Goal: Information Seeking & Learning: Learn about a topic

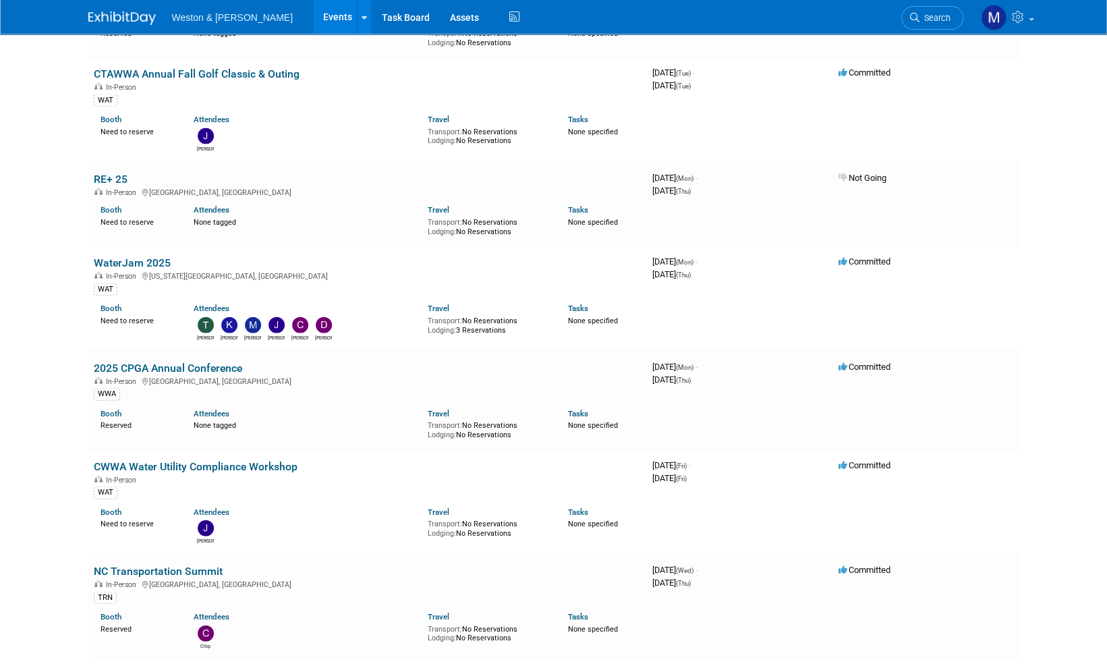
scroll to position [1821, 0]
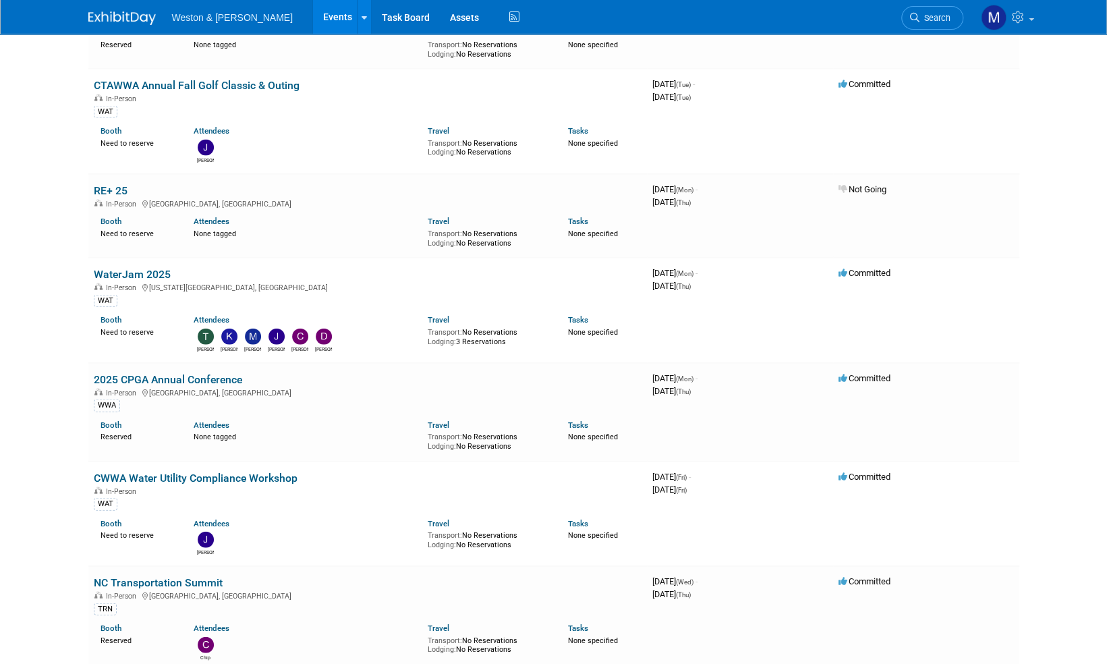
click at [115, 17] on img at bounding box center [121, 17] width 67 height 13
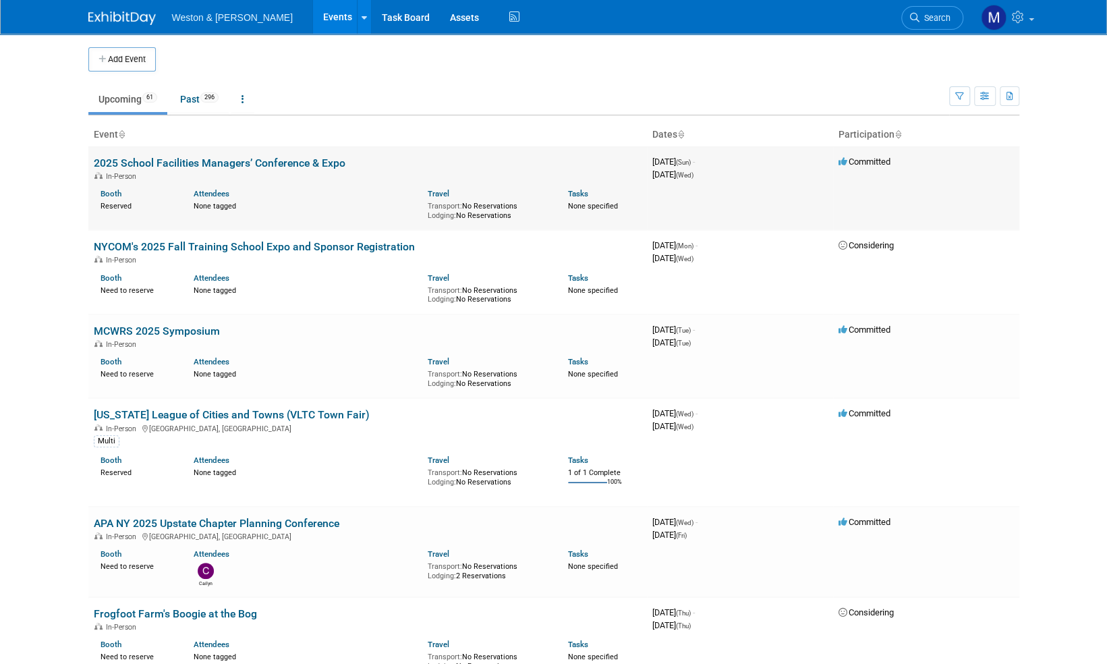
click at [210, 163] on link "2025 School Facilities Managers’ Conference & Expo" at bounding box center [220, 162] width 252 height 13
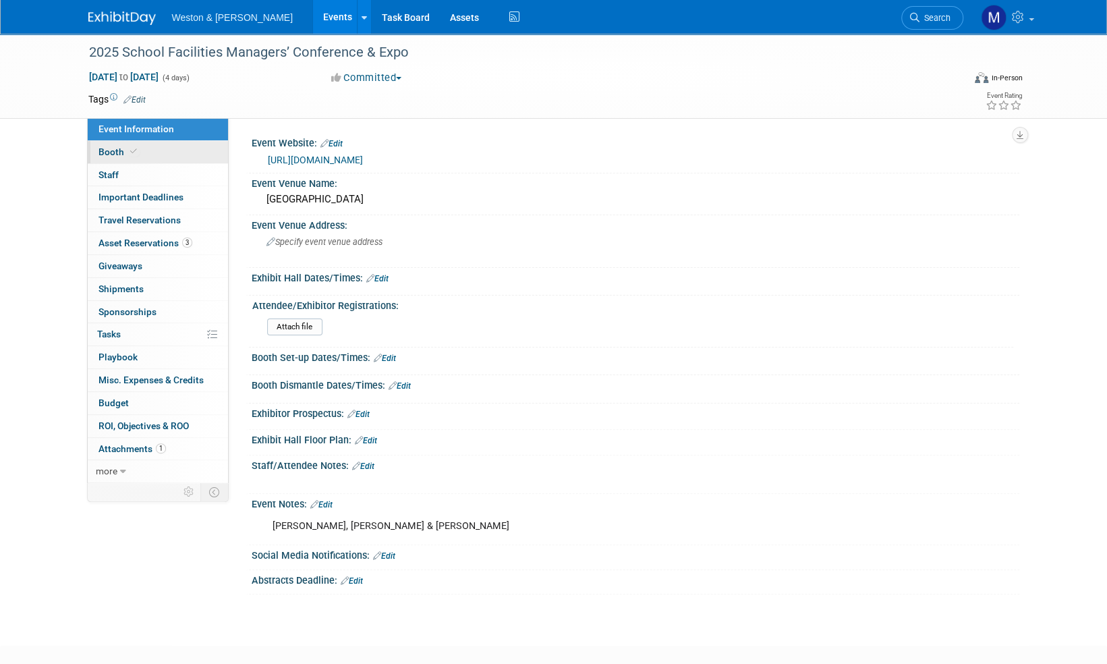
click at [113, 152] on span "Booth" at bounding box center [118, 151] width 41 height 11
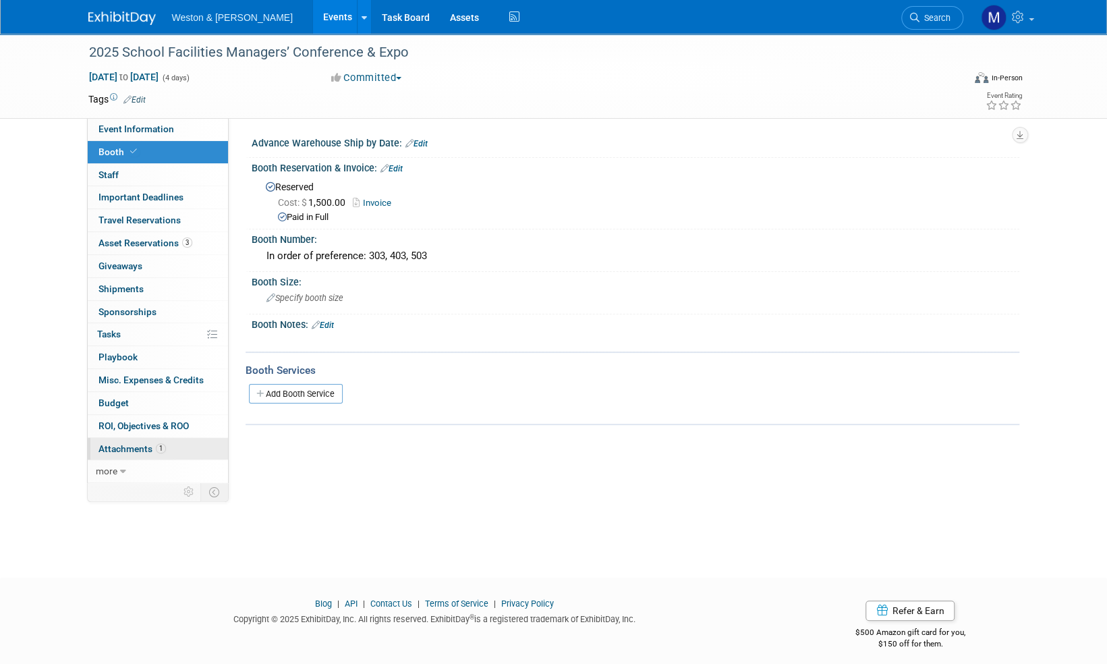
click at [131, 445] on span "Attachments 1" at bounding box center [131, 448] width 67 height 11
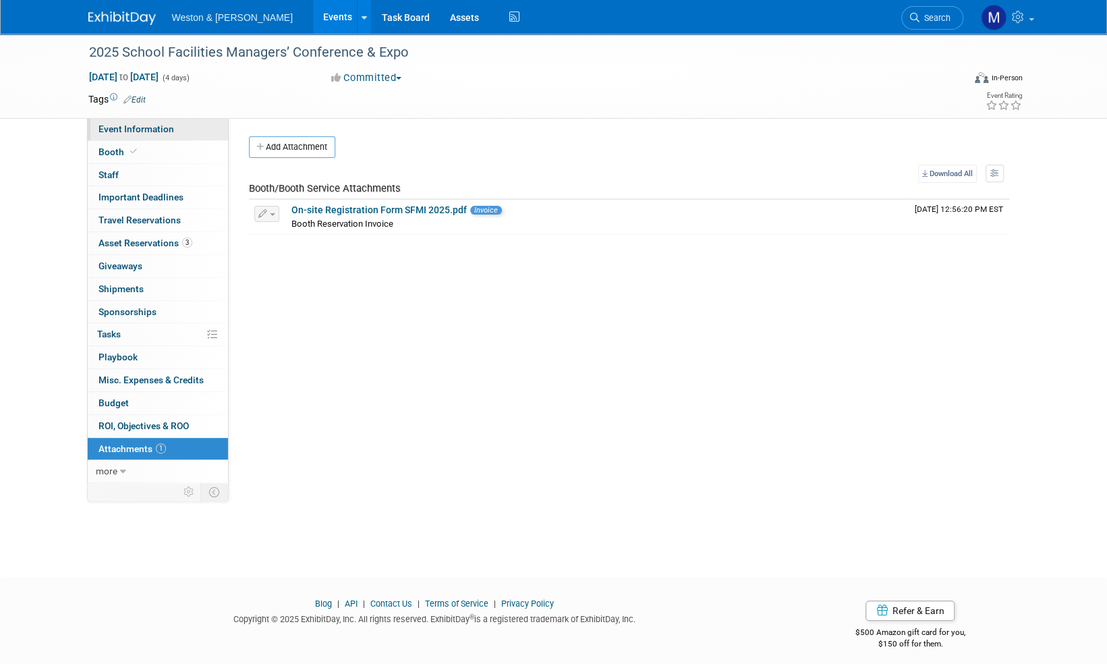
click at [132, 125] on span "Event Information" at bounding box center [136, 128] width 76 height 11
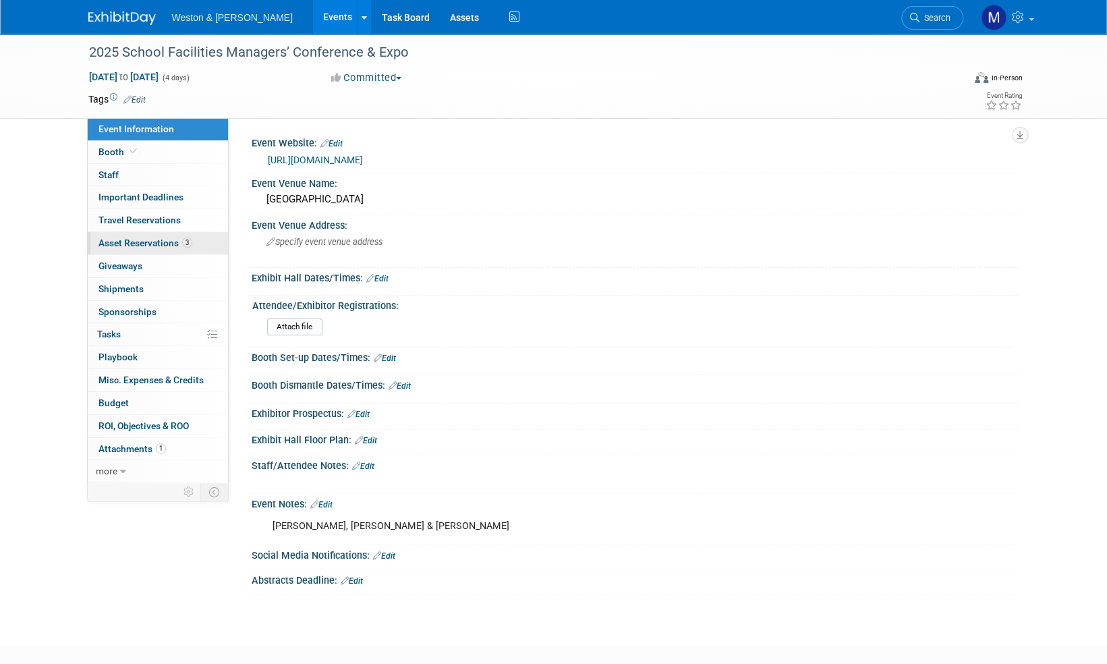
click at [156, 243] on span "Asset Reservations 3" at bounding box center [145, 242] width 94 height 11
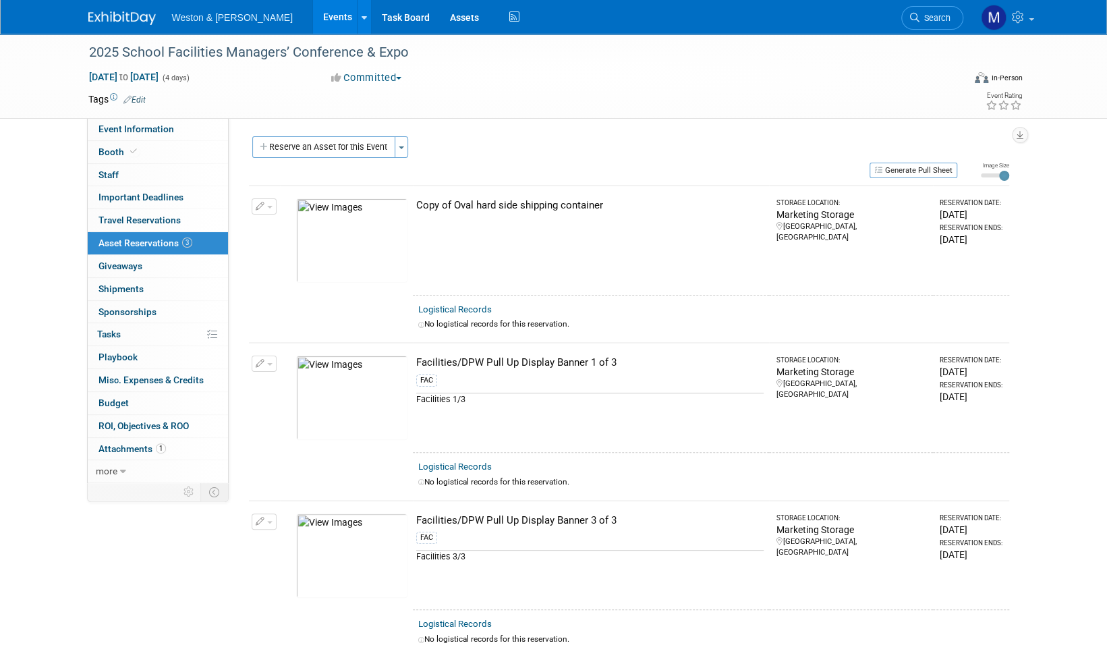
click at [115, 16] on img at bounding box center [121, 17] width 67 height 13
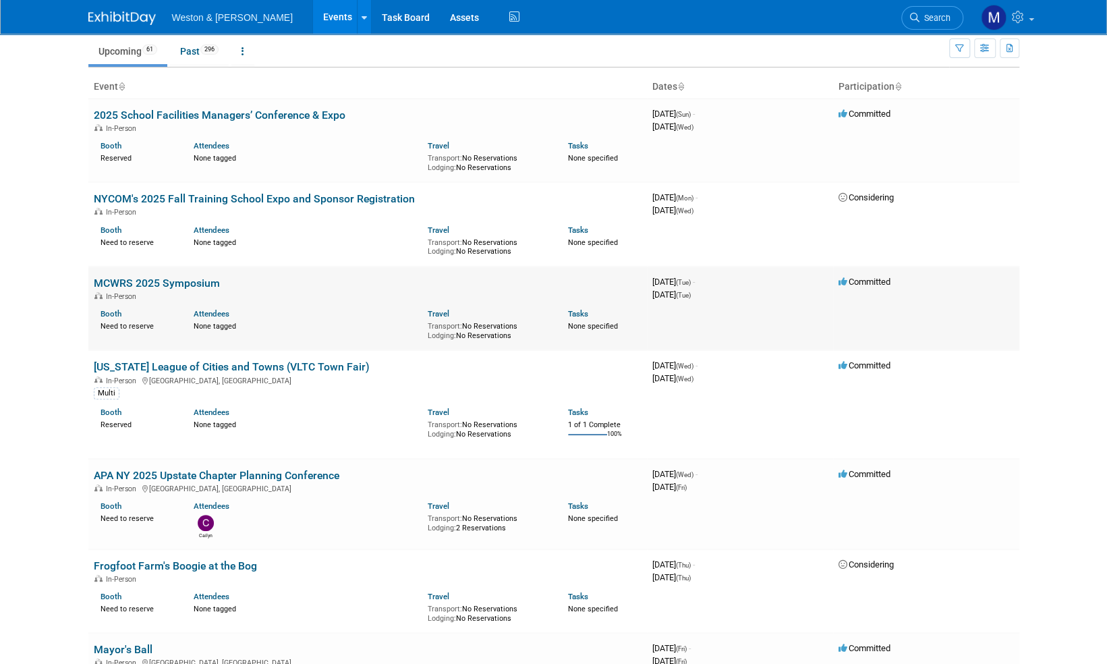
scroll to position [67, 0]
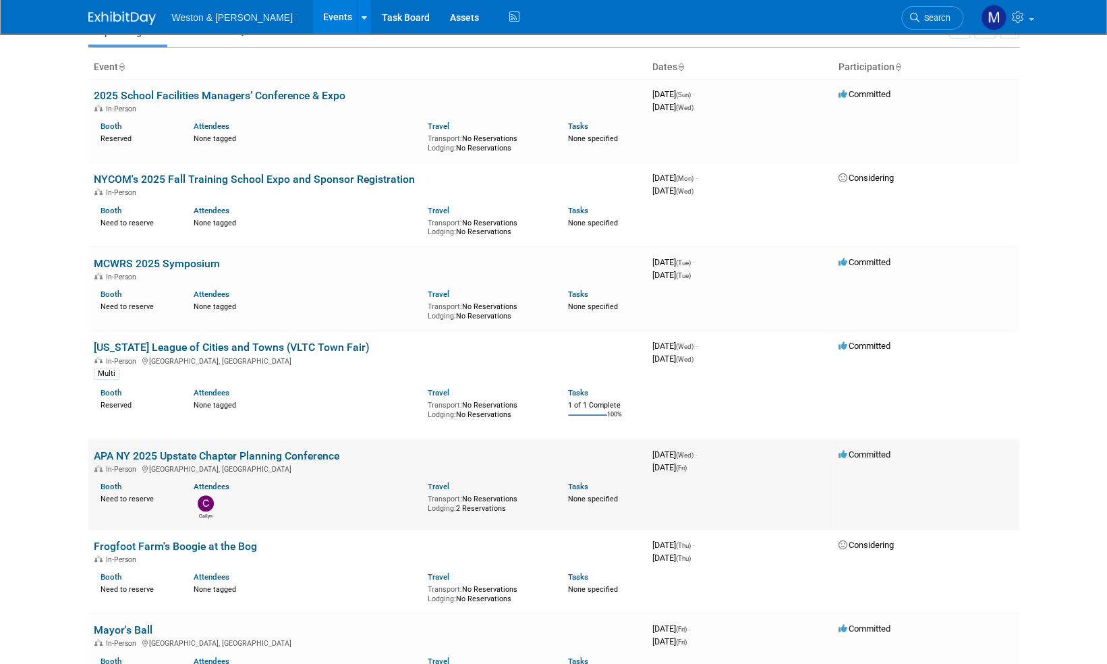
click at [256, 453] on link "APA NY 2025 Upstate Chapter Planning Conference" at bounding box center [217, 455] width 246 height 13
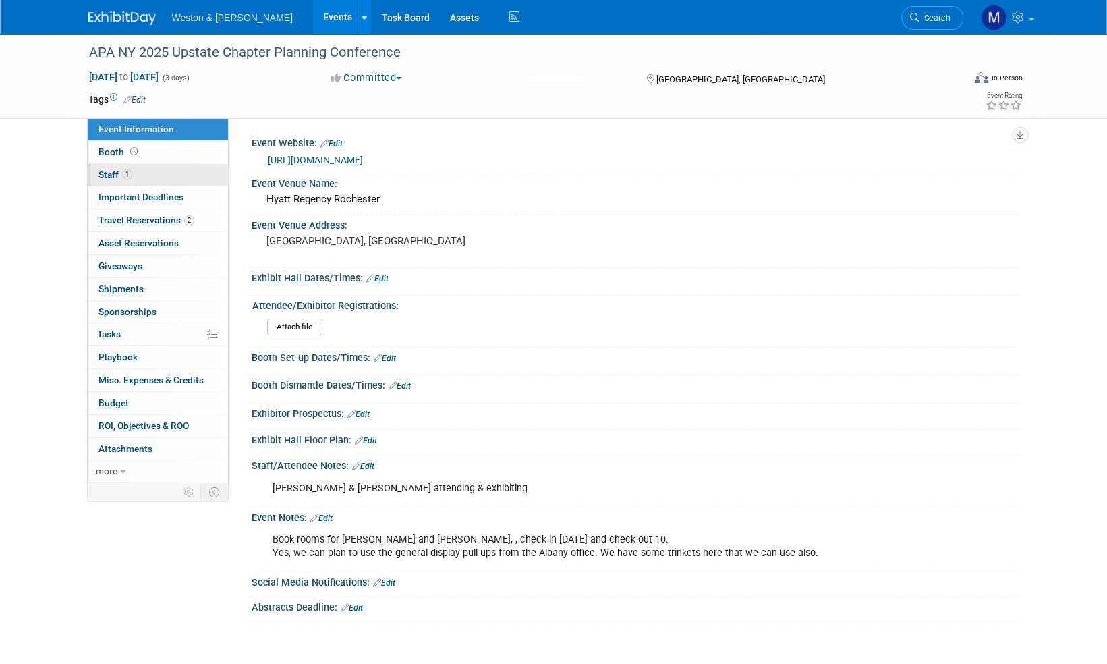
click at [109, 169] on span "Staff 1" at bounding box center [115, 174] width 34 height 11
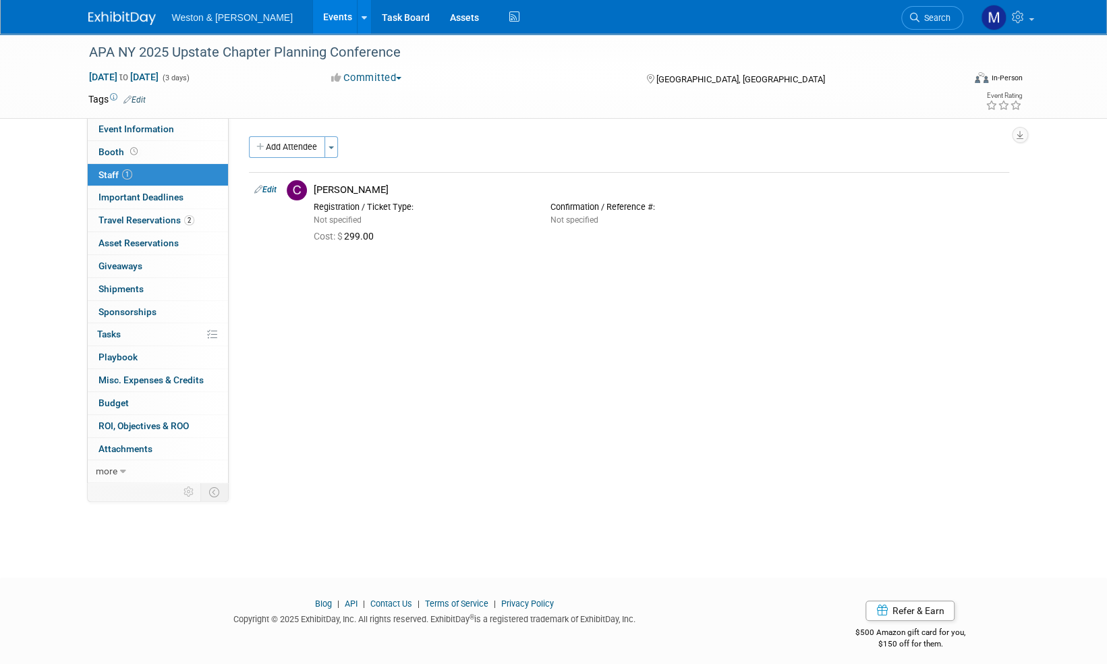
click at [124, 18] on img at bounding box center [121, 17] width 67 height 13
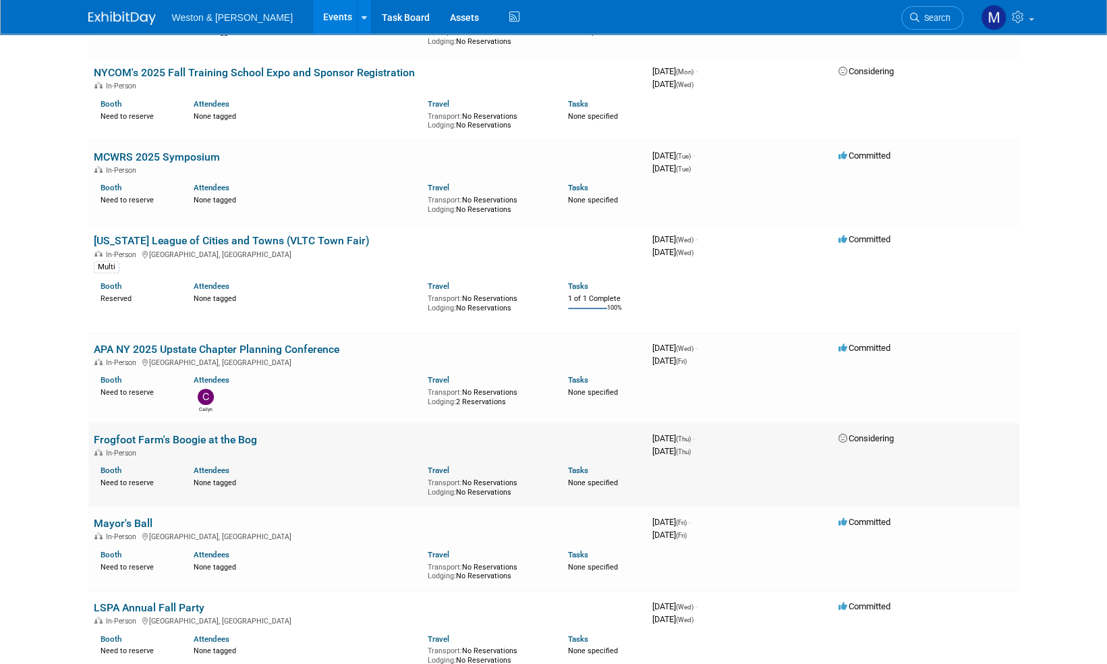
scroll to position [202, 0]
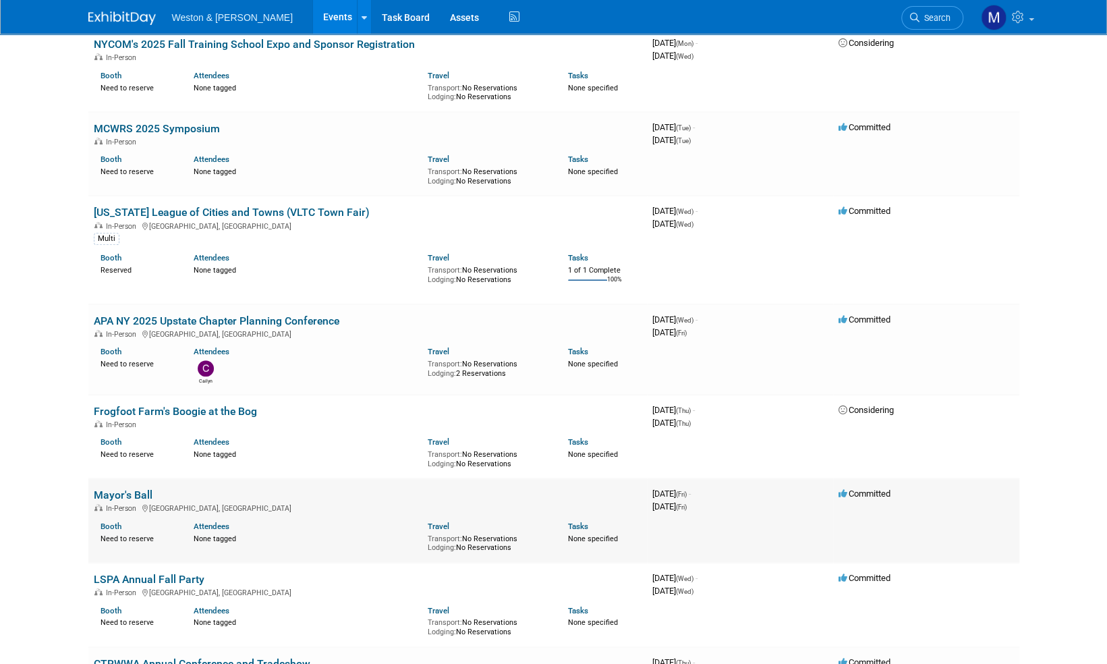
click at [135, 491] on link "Mayor's Ball" at bounding box center [123, 494] width 59 height 13
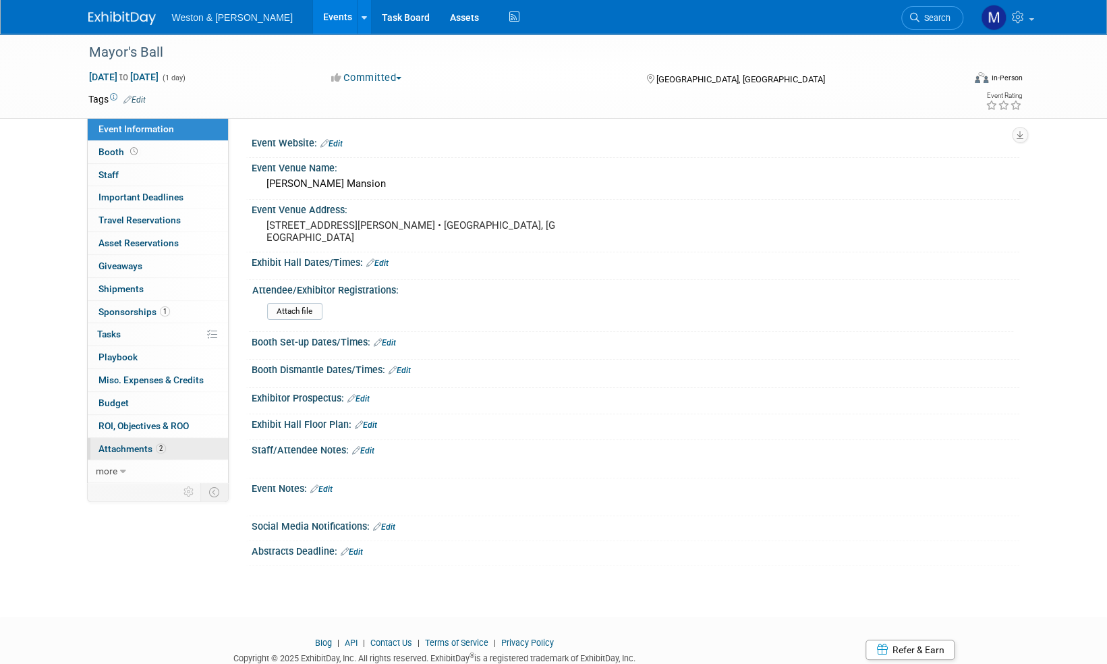
click at [125, 444] on span "Attachments 2" at bounding box center [131, 448] width 67 height 11
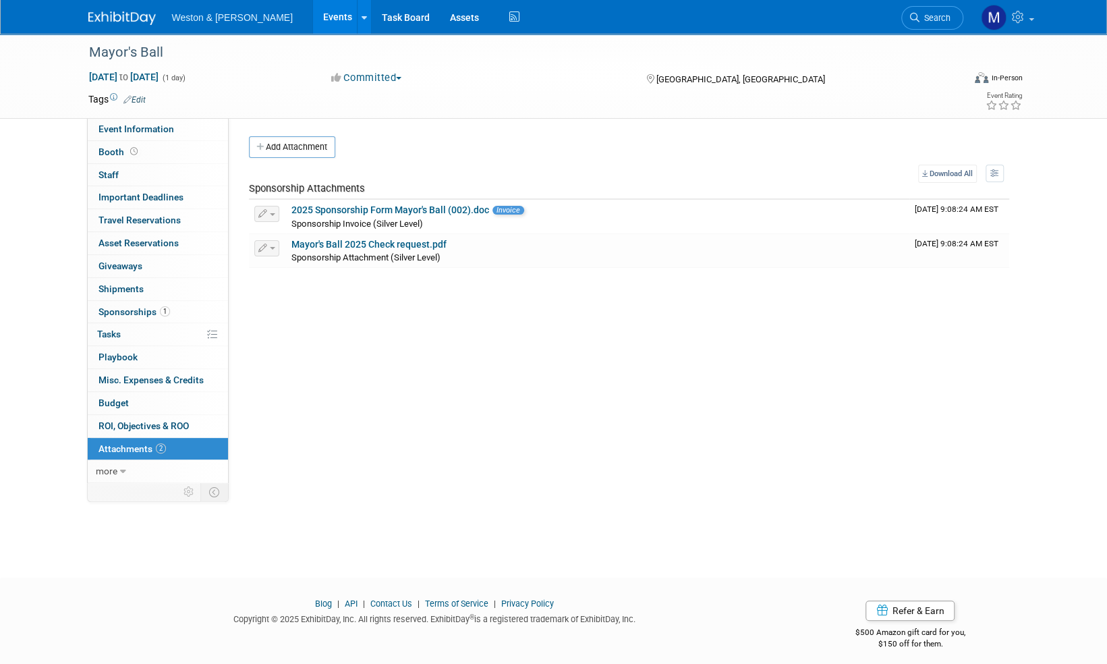
click at [115, 20] on img at bounding box center [121, 17] width 67 height 13
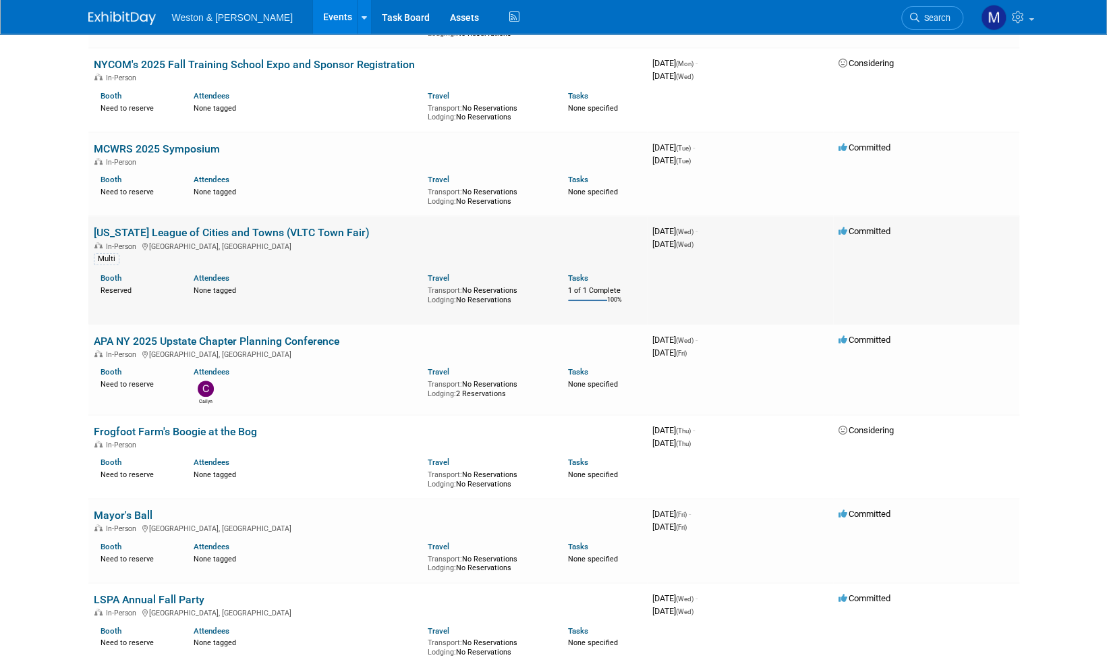
scroll to position [270, 0]
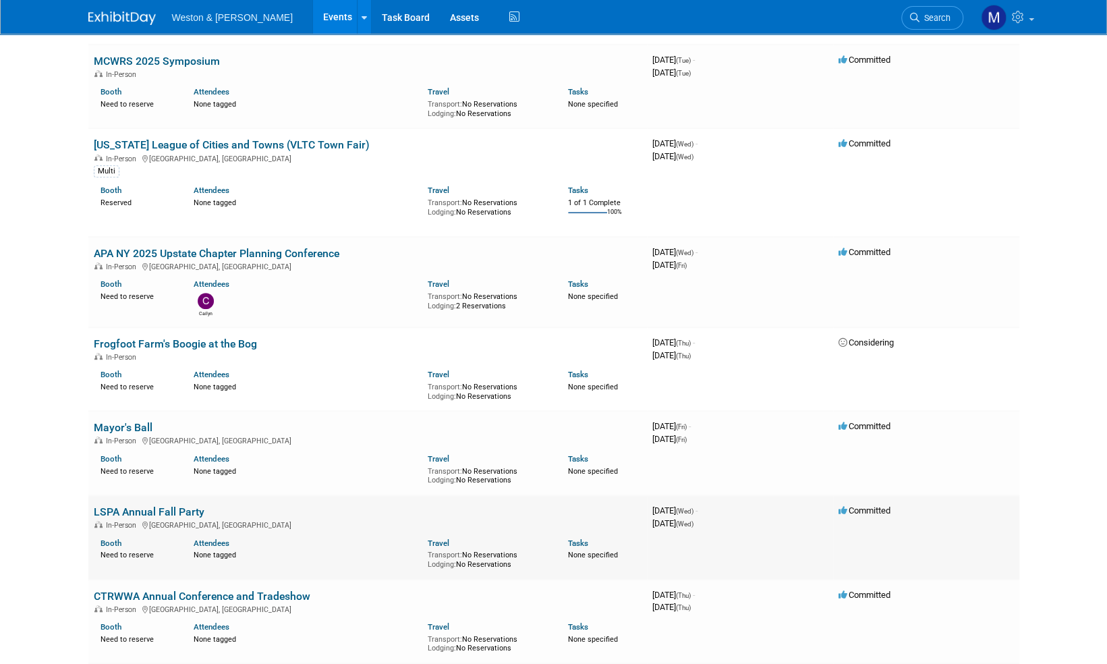
click at [152, 511] on link "LSPA Annual Fall Party" at bounding box center [149, 511] width 111 height 13
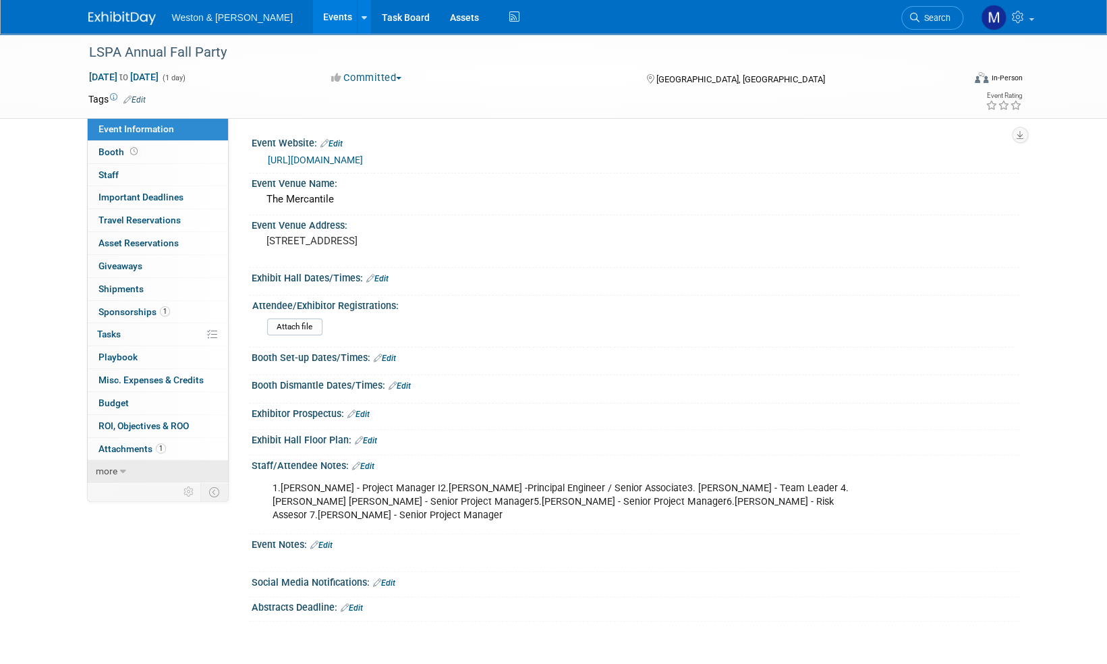
click at [109, 470] on span "more" at bounding box center [107, 470] width 22 height 11
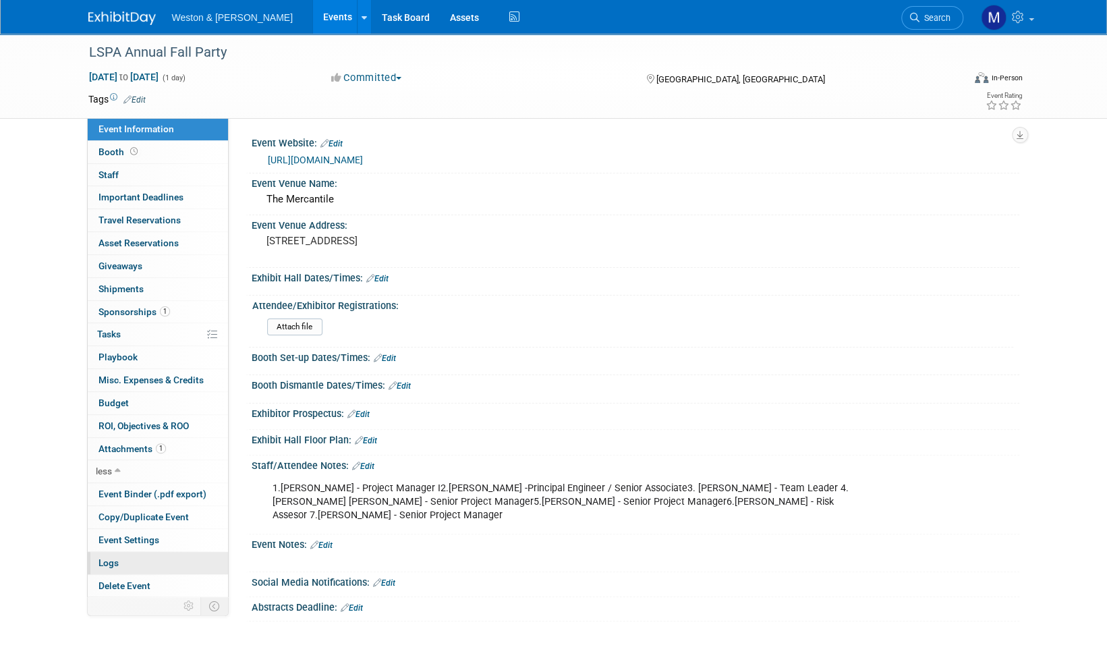
click at [108, 559] on span "Logs" at bounding box center [108, 562] width 20 height 11
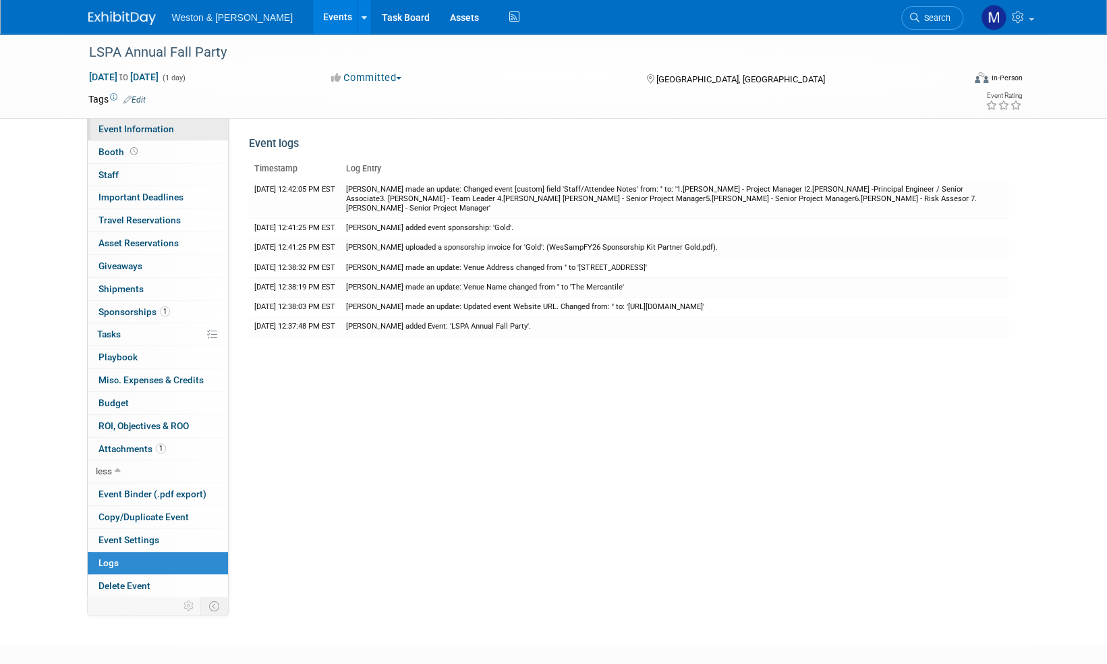
click at [123, 125] on span "Event Information" at bounding box center [136, 128] width 76 height 11
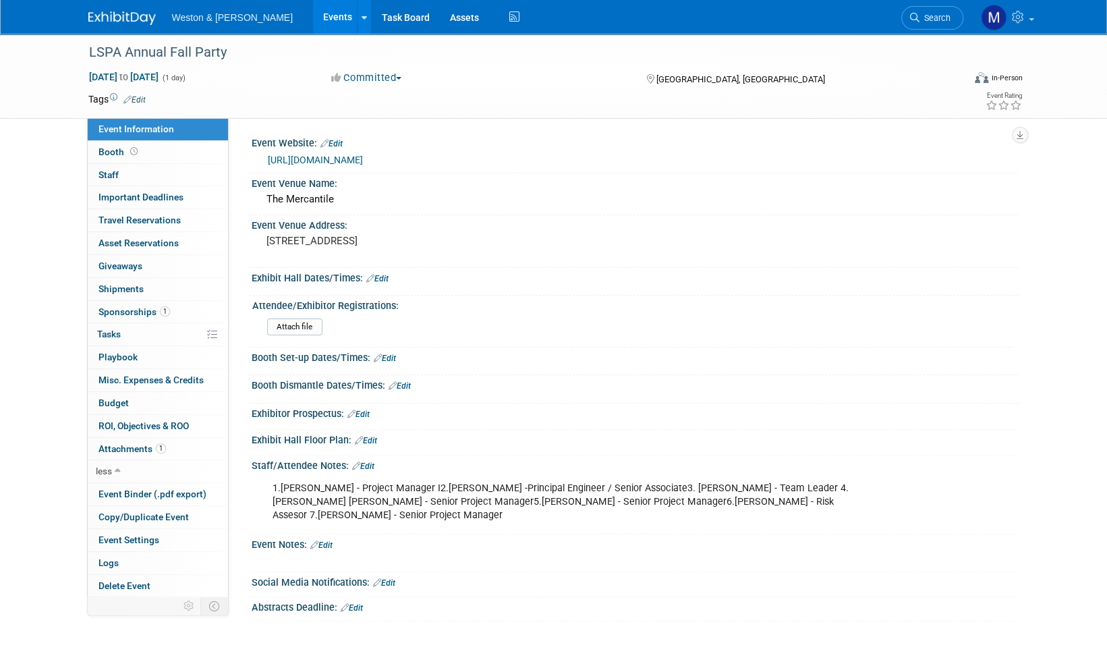
click at [113, 11] on img at bounding box center [121, 17] width 67 height 13
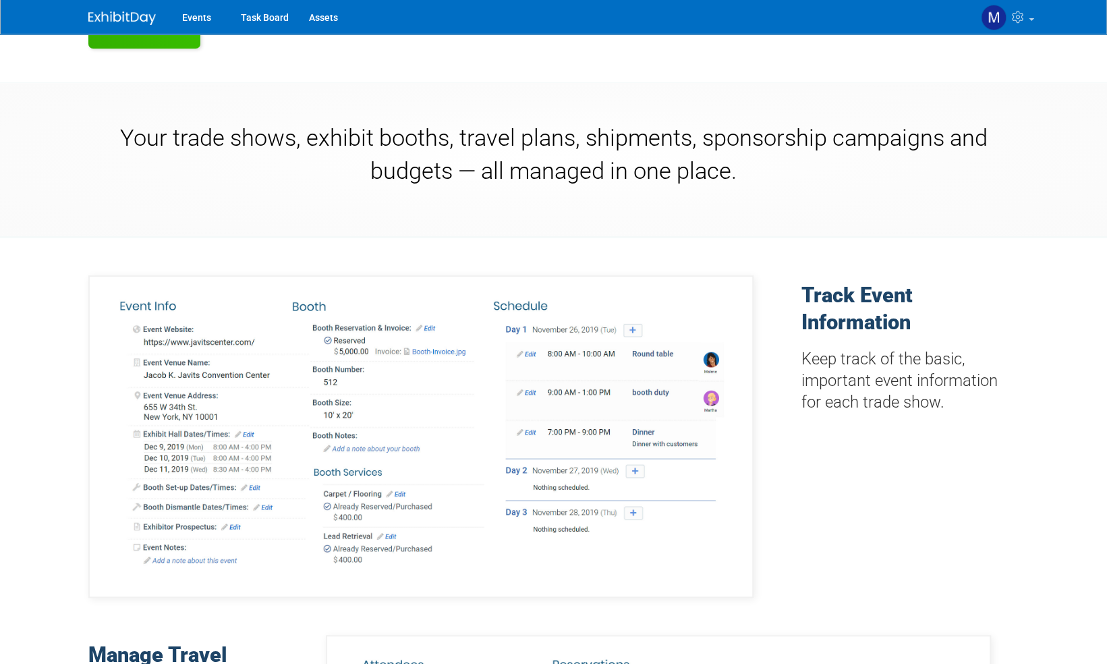
scroll to position [270, 0]
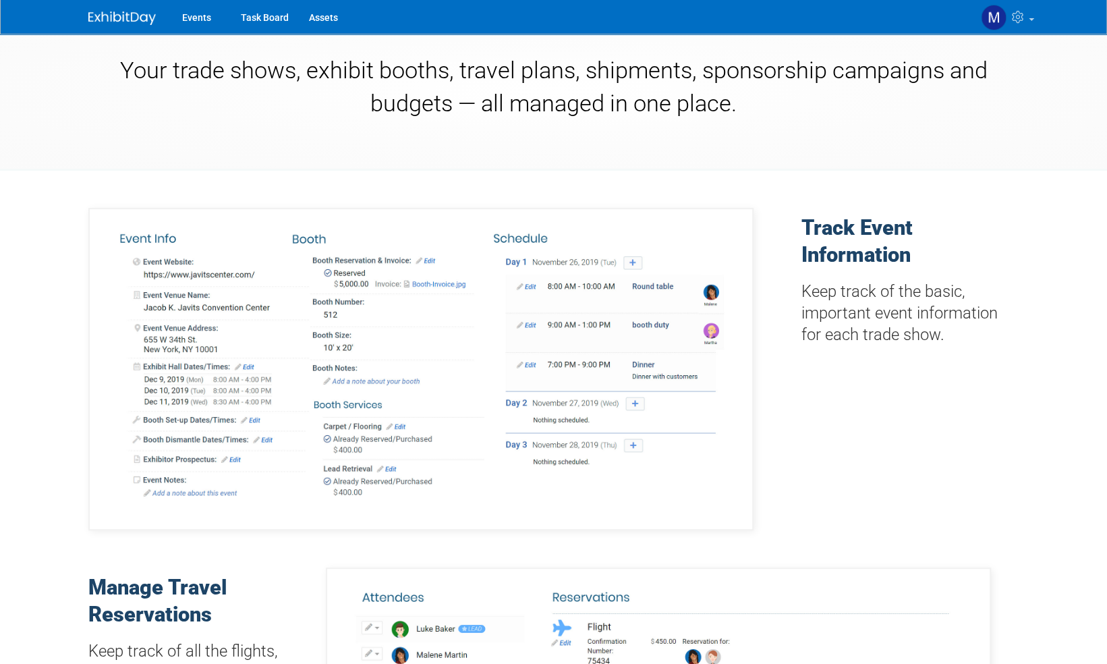
click at [490, 336] on img at bounding box center [420, 369] width 665 height 322
click at [695, 480] on img at bounding box center [420, 369] width 665 height 322
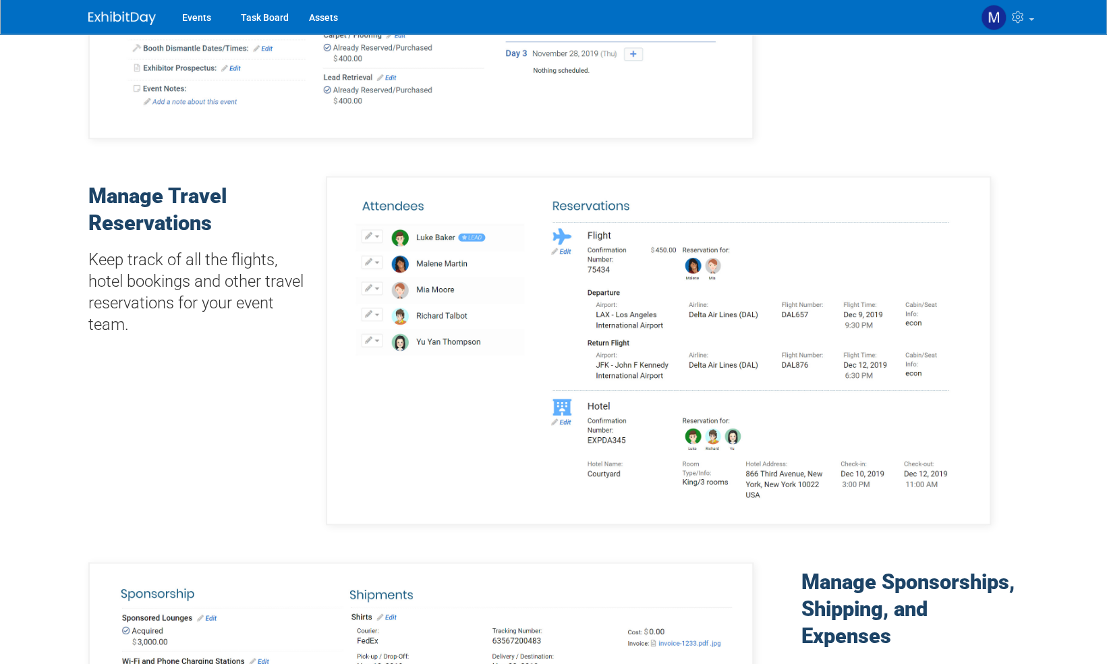
scroll to position [675, 0]
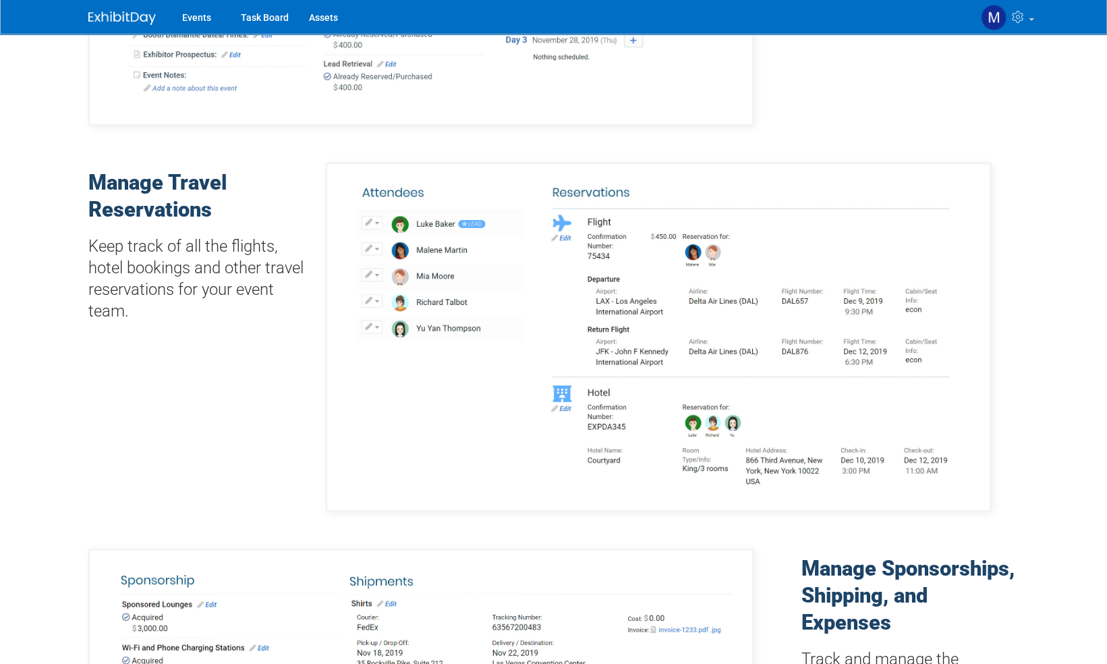
click at [716, 289] on img at bounding box center [658, 337] width 665 height 349
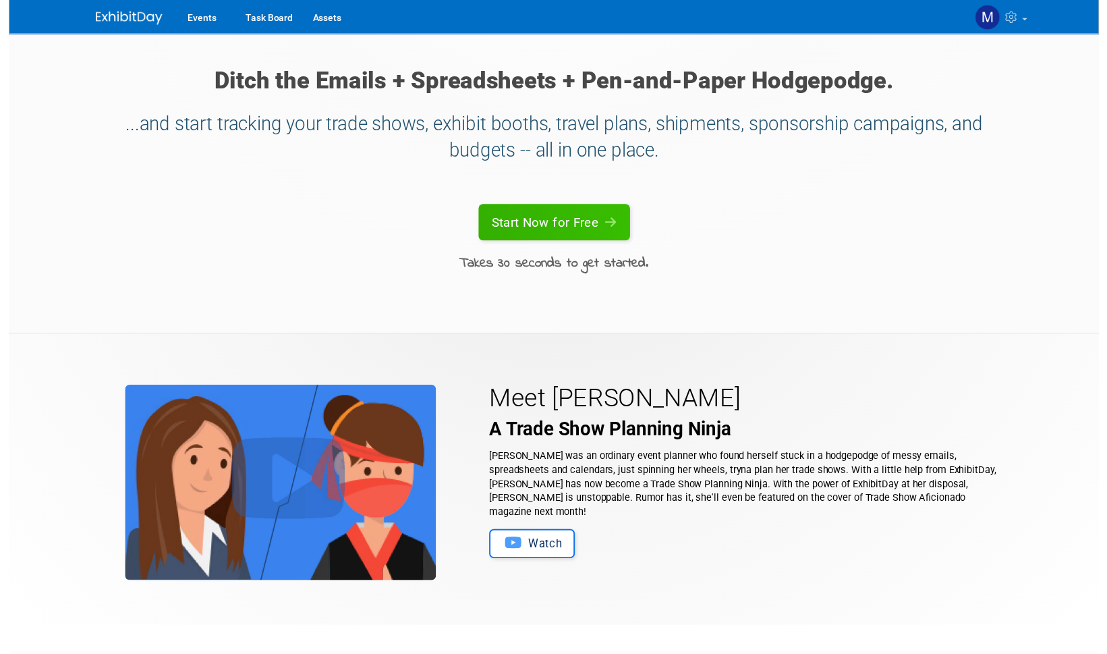
scroll to position [3060, 0]
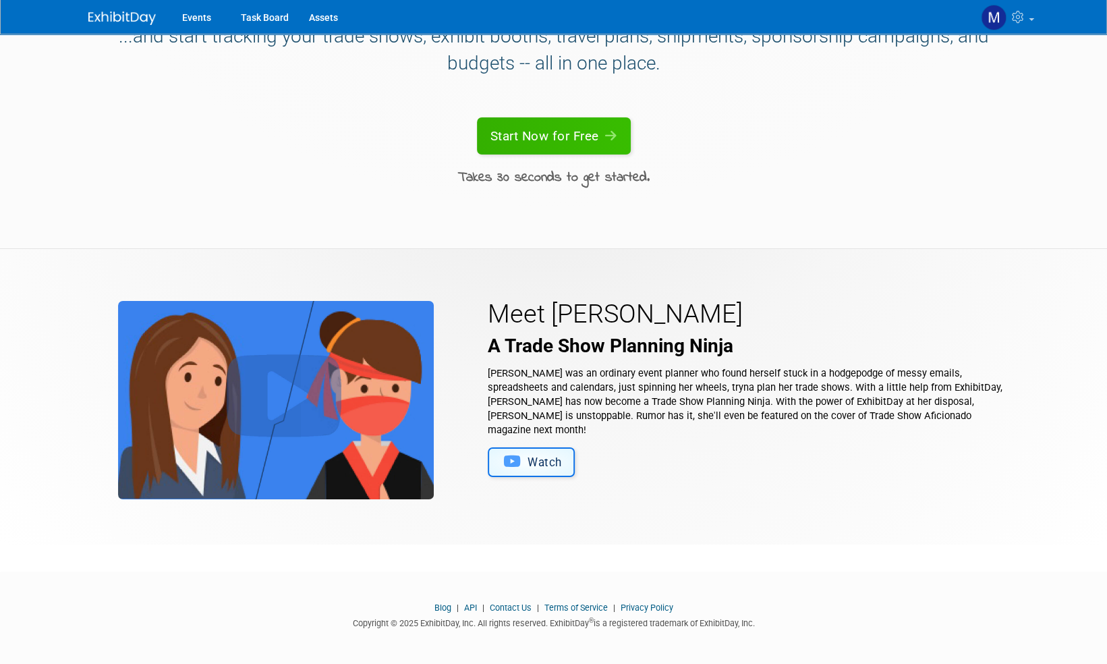
click at [545, 454] on span "Watch" at bounding box center [544, 462] width 34 height 16
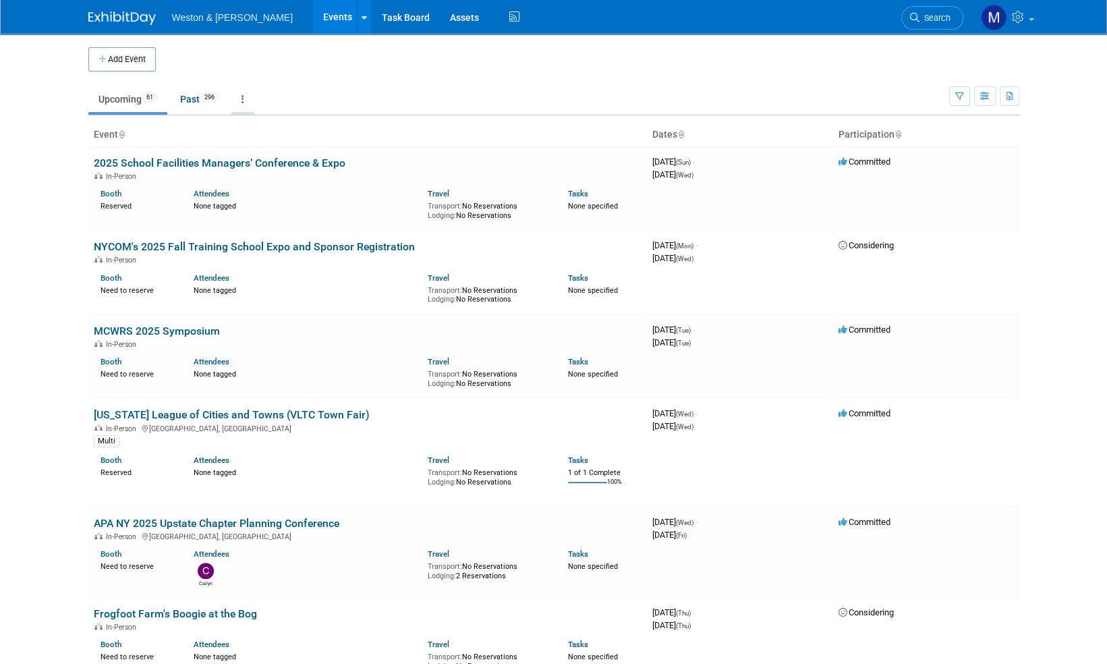
click at [250, 97] on link at bounding box center [242, 99] width 23 height 26
click at [277, 161] on span "Events grouped by year" at bounding box center [285, 166] width 80 height 11
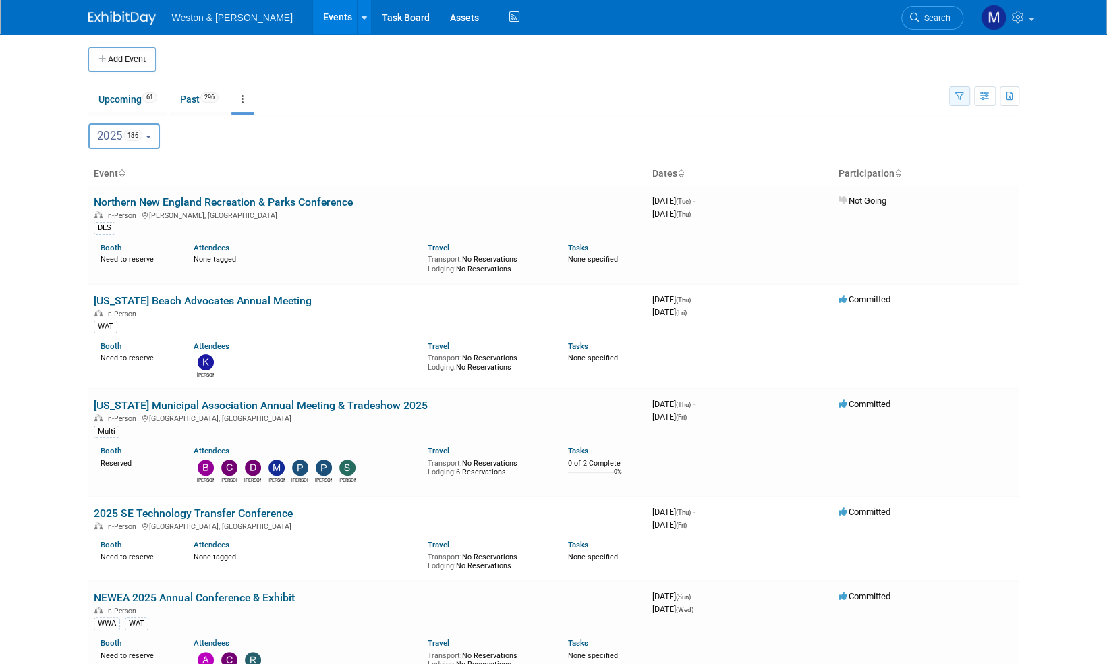
click at [958, 94] on icon "button" at bounding box center [959, 96] width 9 height 9
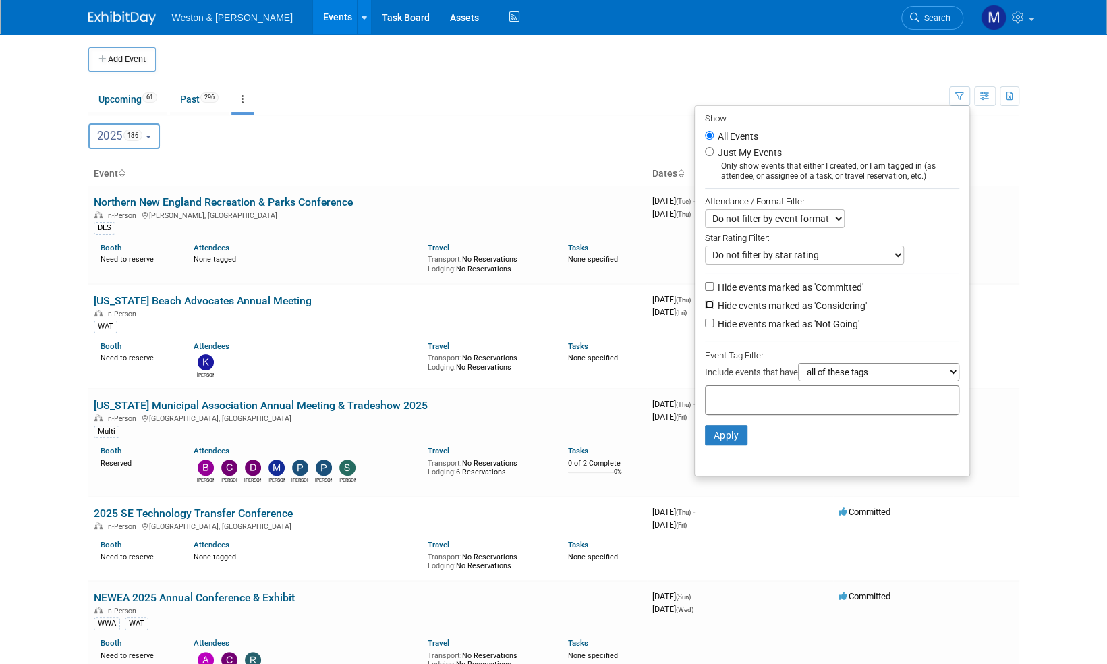
click at [705, 301] on input "Hide events marked as 'Considering'" at bounding box center [709, 304] width 9 height 9
checkbox input "true"
click at [705, 322] on input "Hide events marked as 'Not Going'" at bounding box center [709, 322] width 9 height 9
checkbox input "true"
click at [954, 370] on select "all of these tags any one of these tags only and exactly these specific tags" at bounding box center [878, 372] width 161 height 18
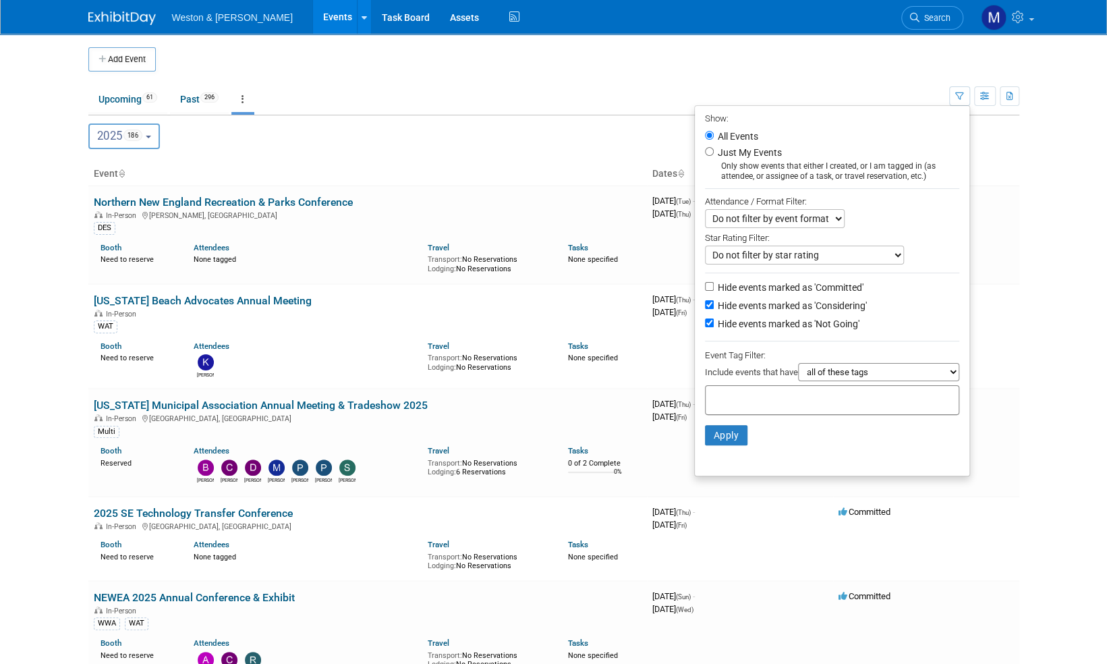
click at [954, 370] on select "all of these tags any one of these tags only and exactly these specific tags" at bounding box center [878, 372] width 161 height 18
click at [722, 432] on button "Apply" at bounding box center [726, 435] width 43 height 20
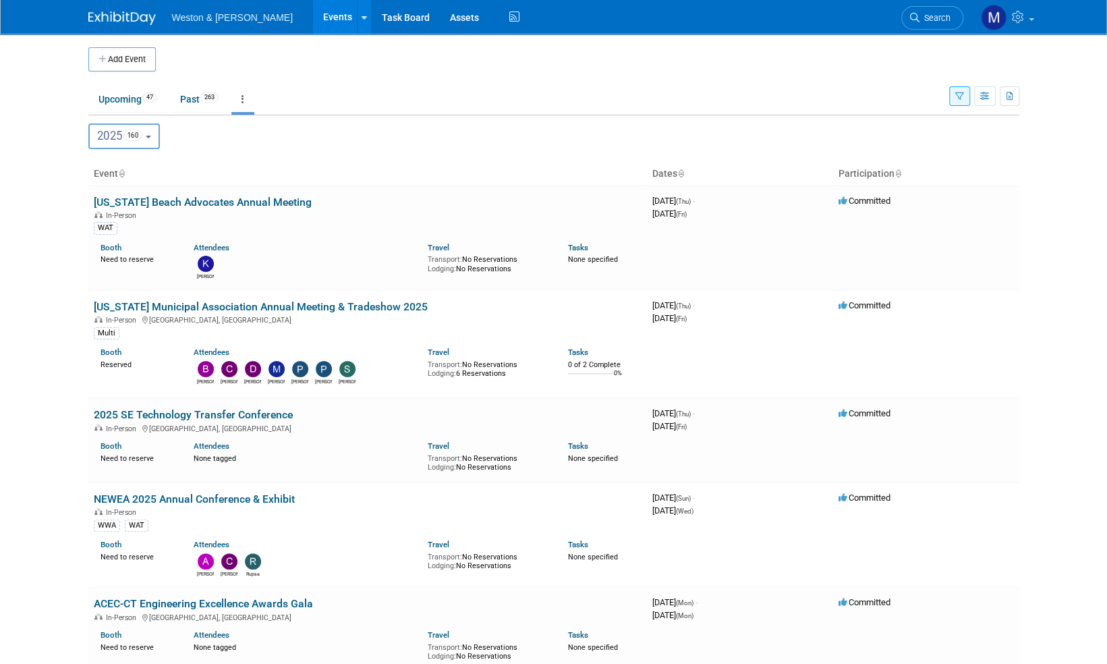
click at [125, 16] on img at bounding box center [121, 17] width 67 height 13
click at [125, 22] on img at bounding box center [121, 17] width 67 height 13
click at [121, 100] on link "Upcoming 47" at bounding box center [127, 99] width 79 height 26
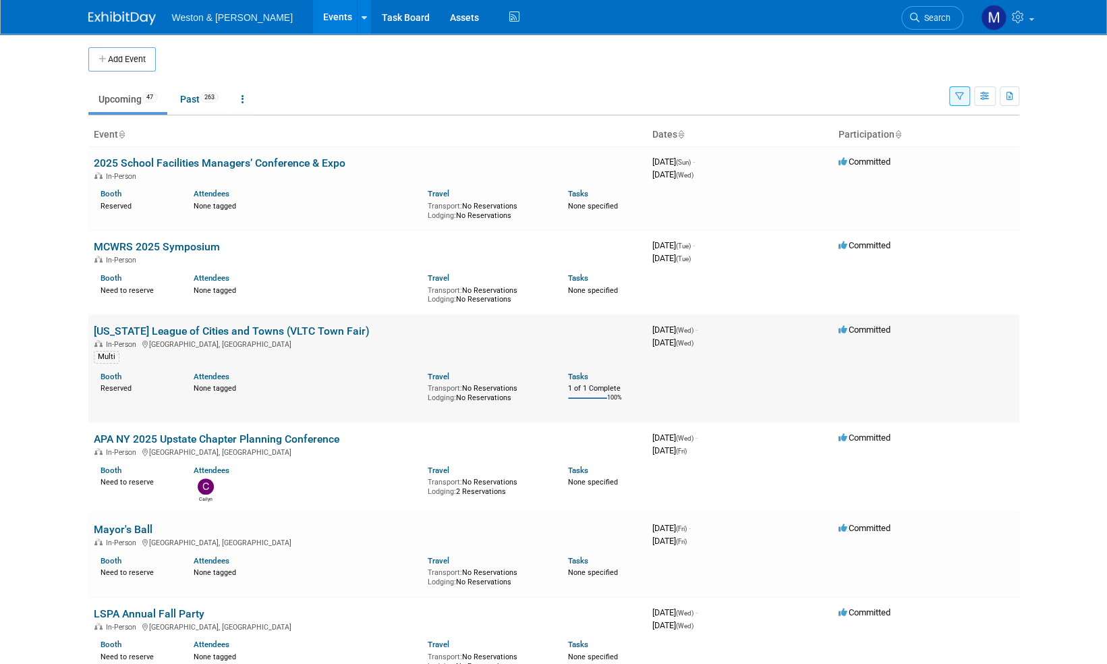
click at [304, 331] on link "[US_STATE] League of Cities and Towns (VLTC Town Fair)" at bounding box center [232, 330] width 276 height 13
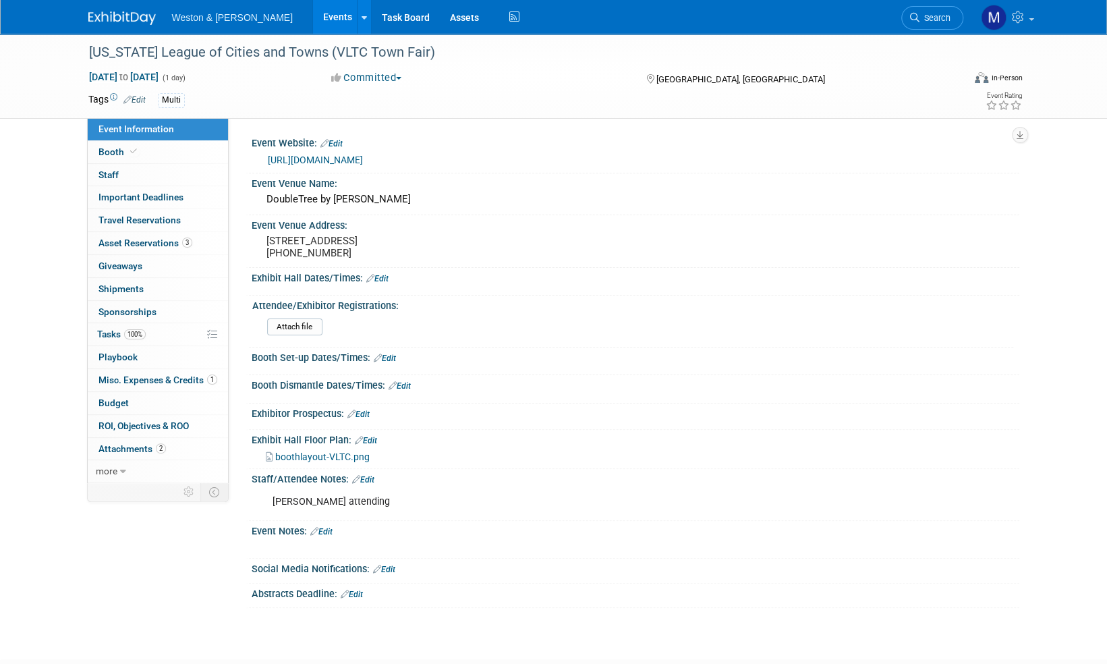
click at [134, 131] on span "Event Information" at bounding box center [136, 128] width 76 height 11
